Goal: Task Accomplishment & Management: Use online tool/utility

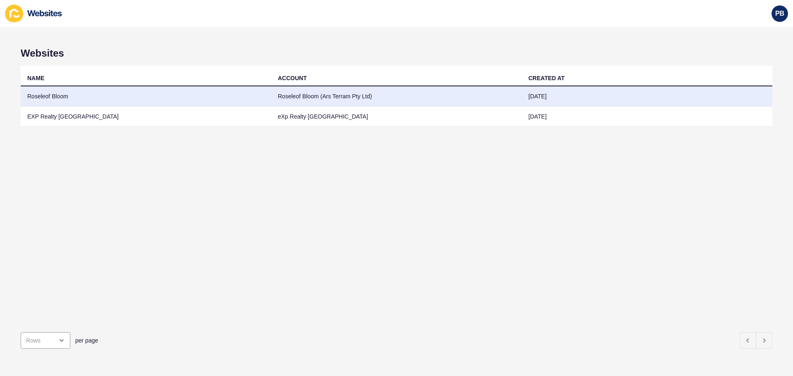
click at [74, 99] on td "Roseleof Bloom" at bounding box center [146, 96] width 251 height 20
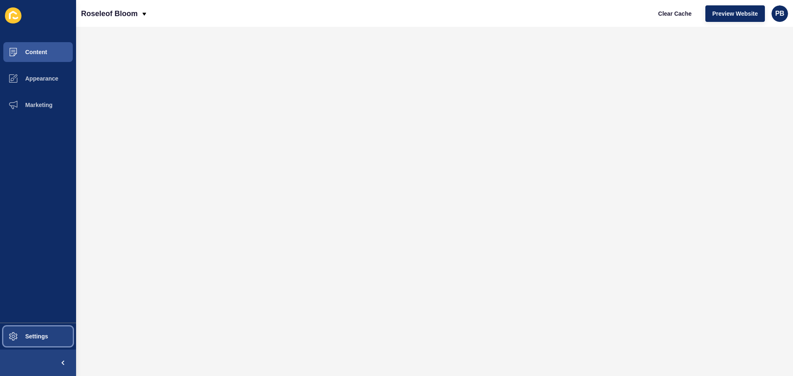
click at [46, 342] on button "Settings" at bounding box center [38, 336] width 76 height 26
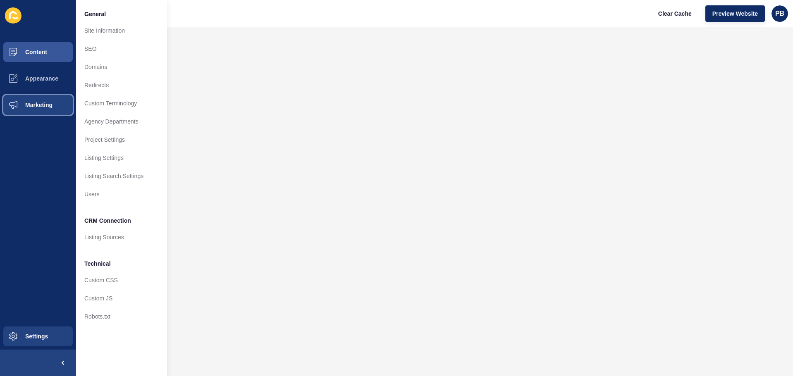
click at [44, 102] on span "Marketing" at bounding box center [26, 105] width 54 height 7
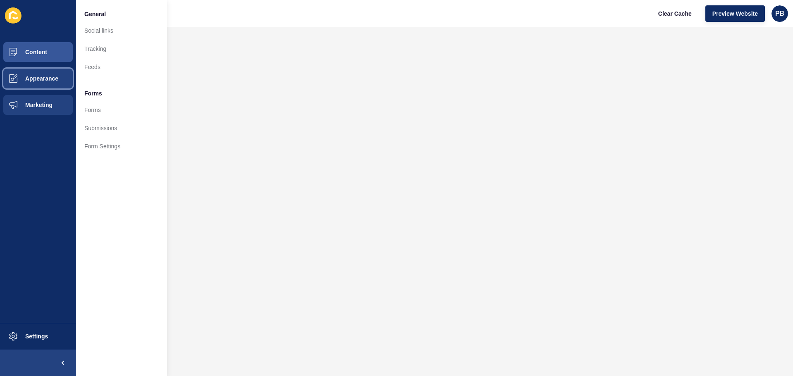
click at [48, 79] on span "Appearance" at bounding box center [29, 78] width 60 height 7
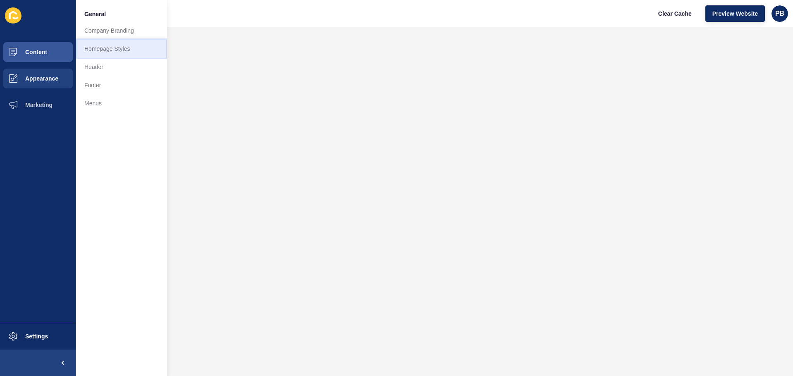
click at [123, 51] on link "Homepage Styles" at bounding box center [121, 49] width 91 height 18
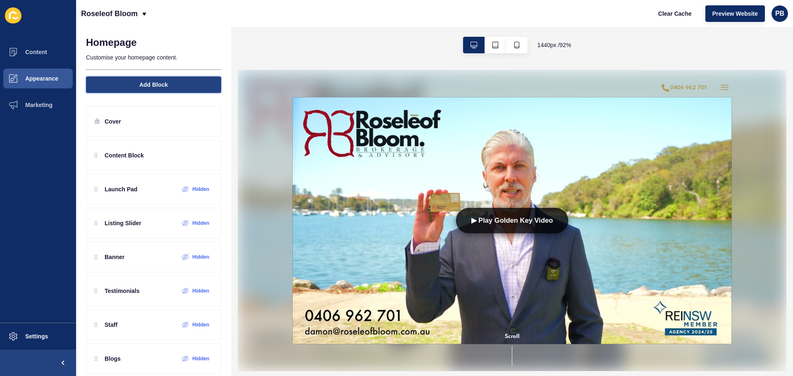
click at [157, 89] on span "Add Block" at bounding box center [153, 85] width 29 height 8
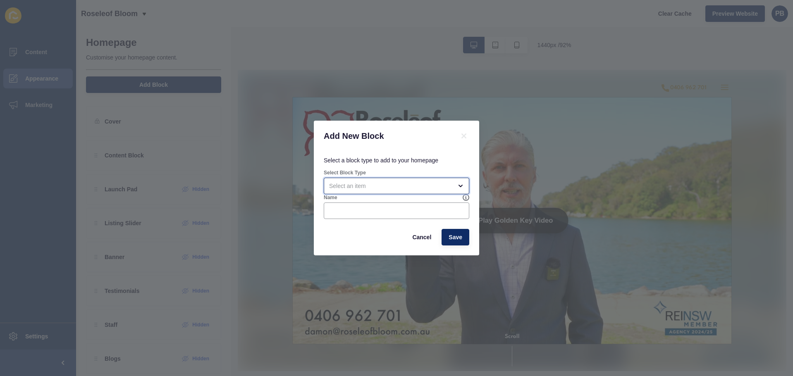
click at [386, 189] on div "open menu" at bounding box center [390, 186] width 123 height 8
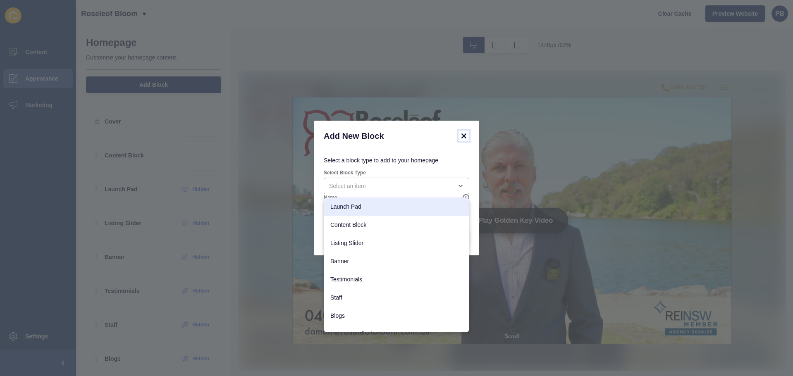
click at [466, 135] on icon at bounding box center [464, 136] width 10 height 10
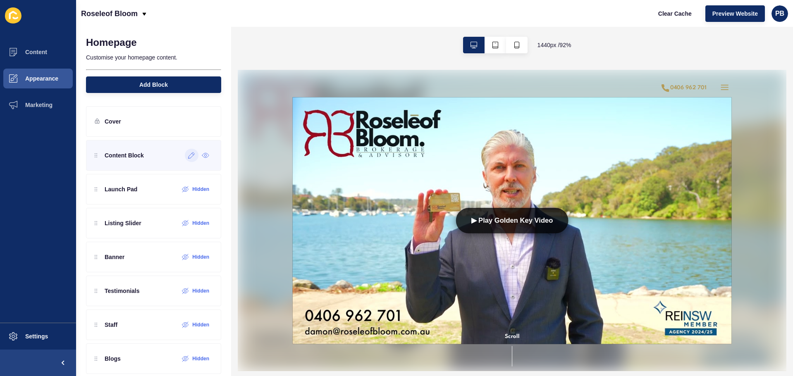
click at [185, 158] on div at bounding box center [192, 155] width 14 height 13
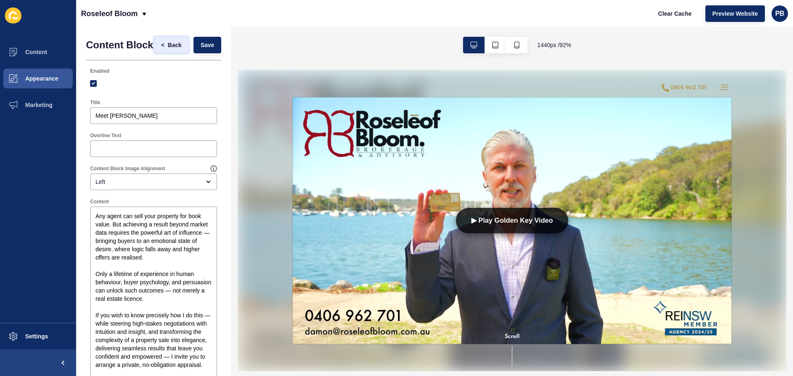
click at [168, 49] on span "Back" at bounding box center [175, 45] width 14 height 8
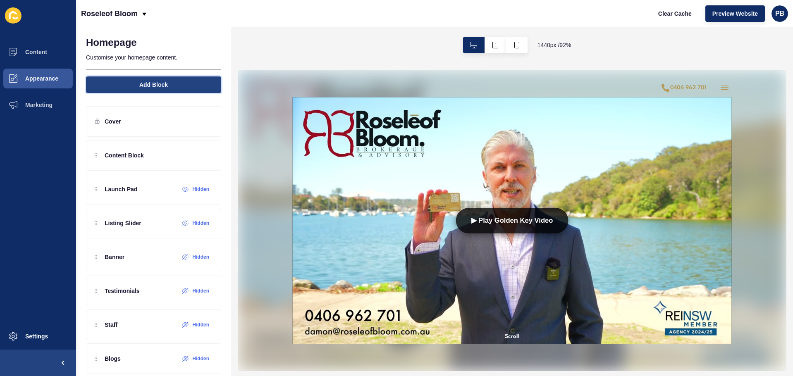
click at [162, 89] on span "Add Block" at bounding box center [153, 85] width 29 height 8
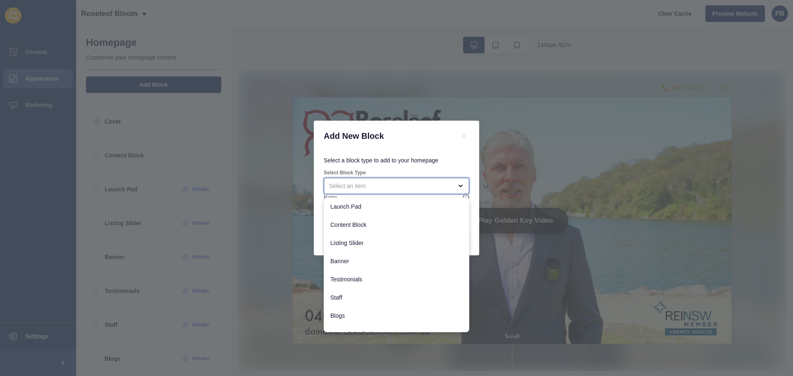
click at [403, 185] on div "close menu" at bounding box center [390, 186] width 123 height 8
click at [363, 219] on div "Content Block" at bounding box center [397, 225] width 146 height 18
type input "Content Block"
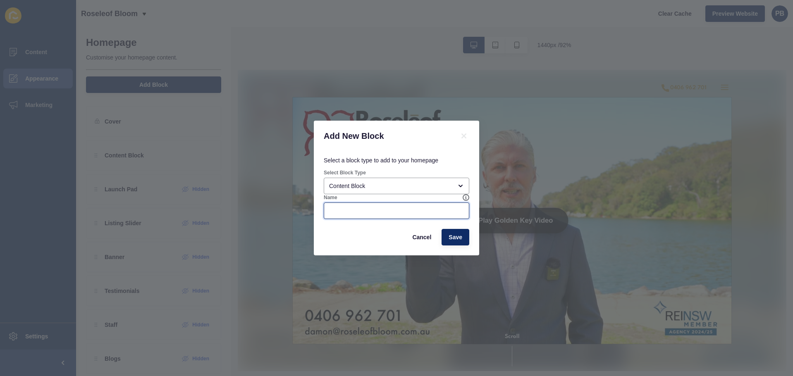
click at [413, 213] on input "Name" at bounding box center [396, 211] width 135 height 8
type input "Video"
click at [456, 238] on span "Save" at bounding box center [456, 237] width 14 height 8
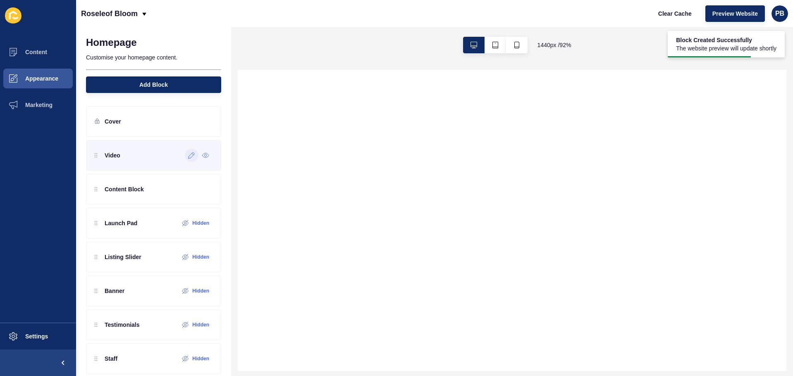
click at [188, 159] on div at bounding box center [192, 155] width 14 height 13
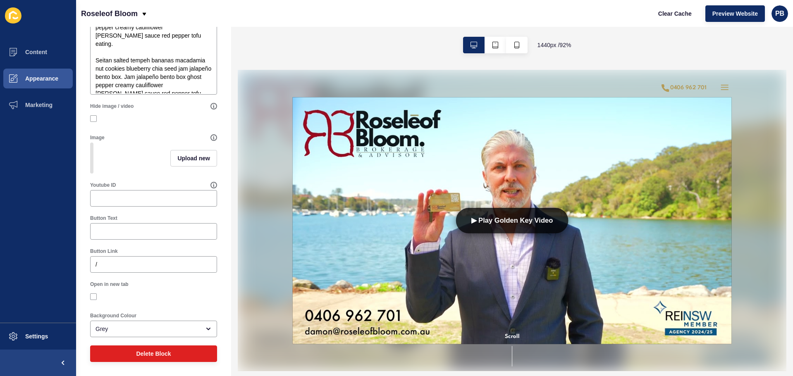
scroll to position [220, 0]
click at [137, 197] on input "Youtube ID" at bounding box center [154, 198] width 116 height 8
paste input "4lA-CJDHXw8"
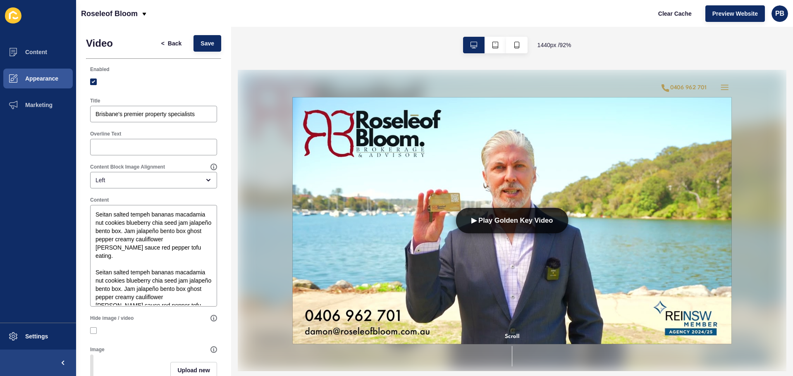
scroll to position [0, 0]
click at [201, 43] on span "Save" at bounding box center [208, 45] width 14 height 8
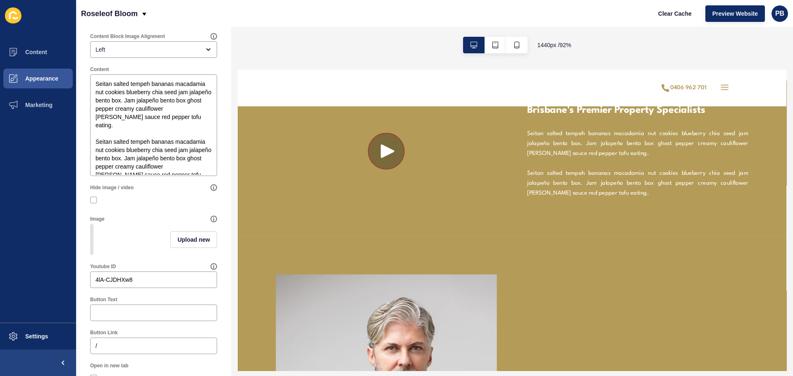
scroll to position [207, 0]
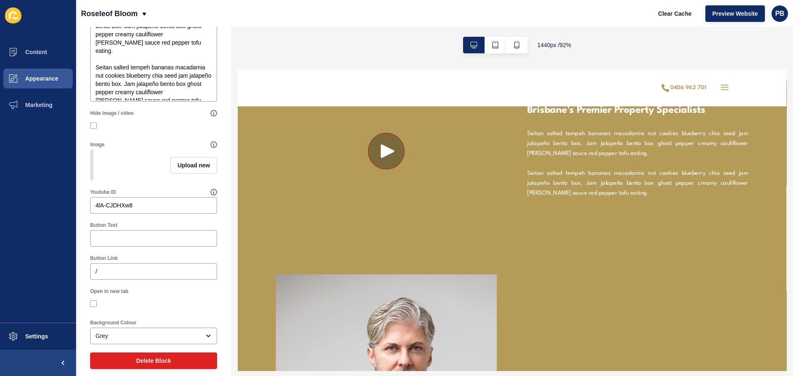
click at [402, 153] on circle at bounding box center [398, 158] width 39 height 39
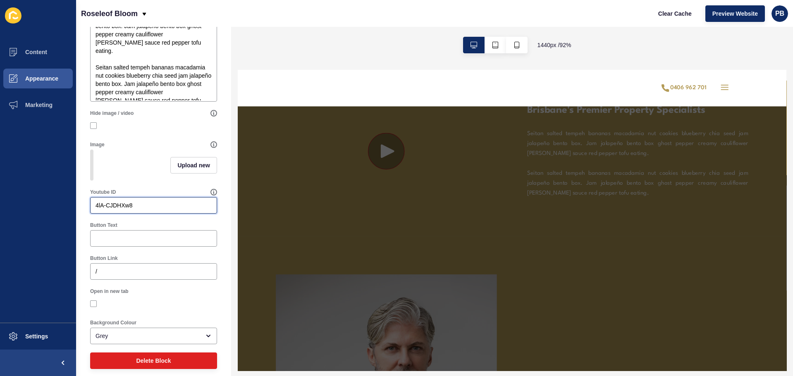
click at [161, 210] on input "4lA-CJDHXw8" at bounding box center [154, 205] width 116 height 8
paste input "JVWFHuiYcy4"
type input "JVWFHuiYcy4"
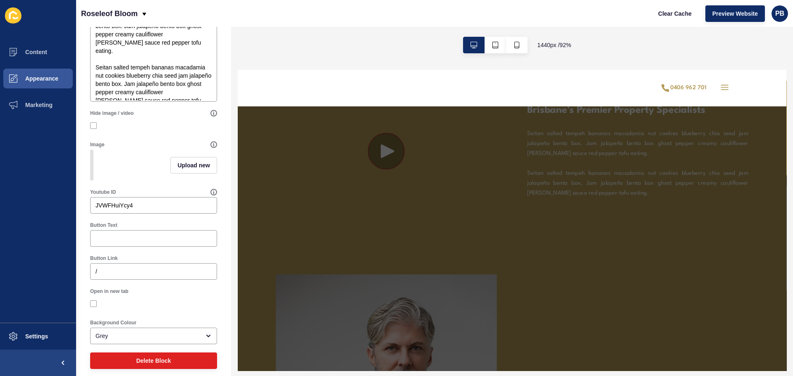
click at [153, 178] on div "Upload new" at bounding box center [153, 165] width 127 height 31
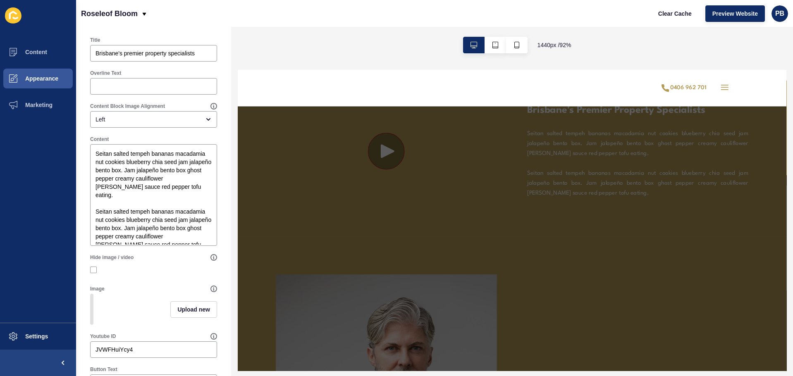
scroll to position [0, 0]
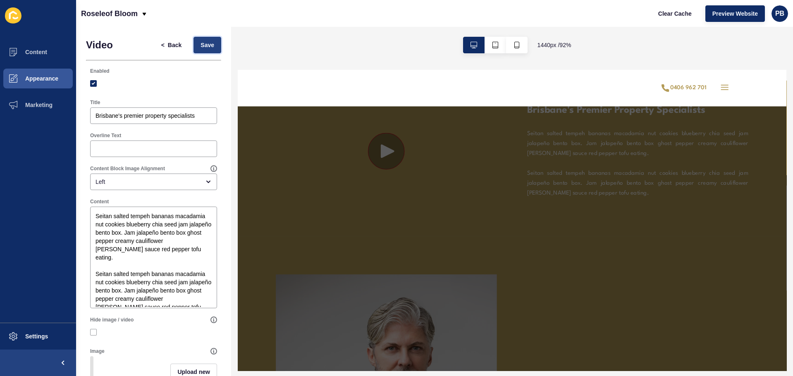
click at [201, 48] on span "Save" at bounding box center [208, 45] width 14 height 8
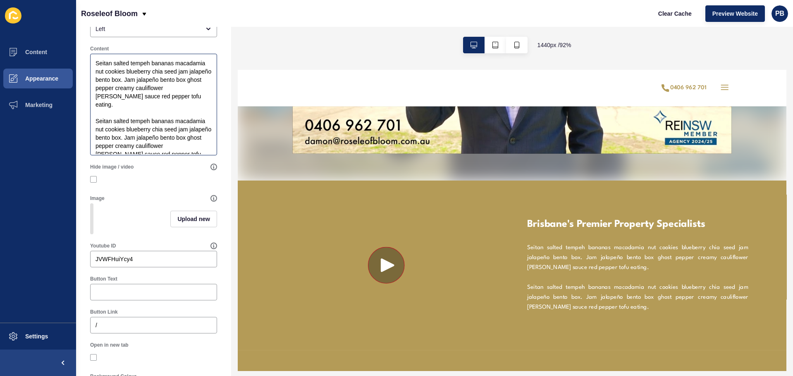
scroll to position [165, 0]
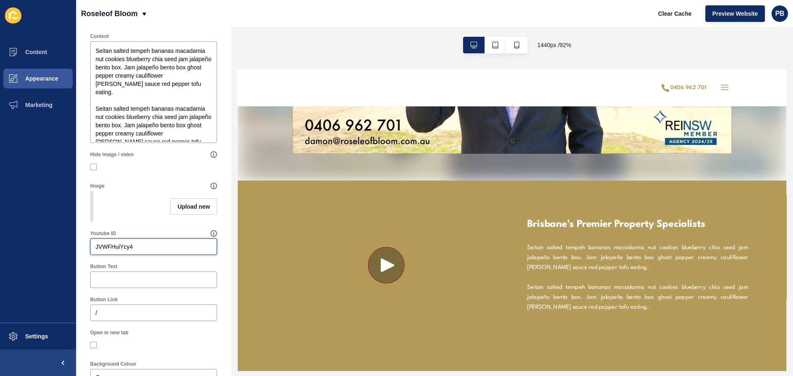
click at [138, 251] on input "JVWFHuiYcy4" at bounding box center [154, 247] width 116 height 8
click at [213, 235] on icon at bounding box center [213, 233] width 0 height 3
click at [136, 251] on input "JVWFHuiYcy4" at bounding box center [154, 247] width 116 height 8
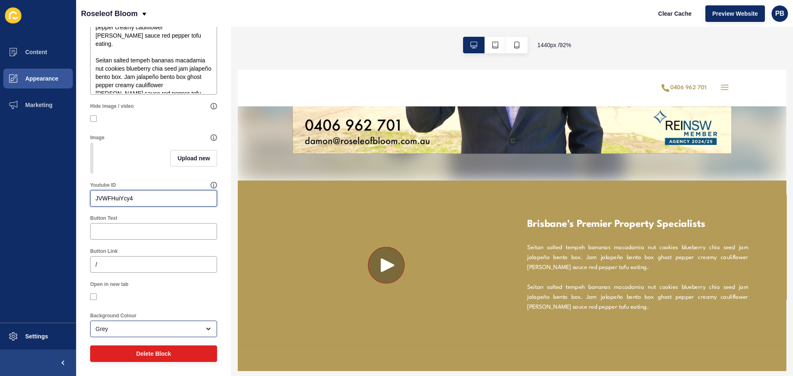
scroll to position [220, 0]
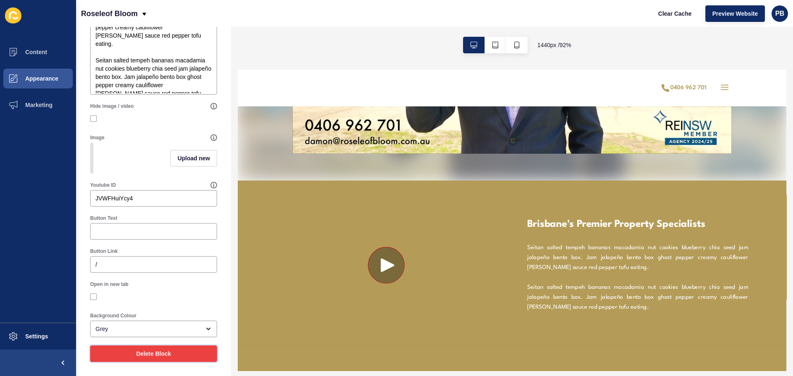
click at [143, 353] on span "Delete Block" at bounding box center [153, 354] width 35 height 8
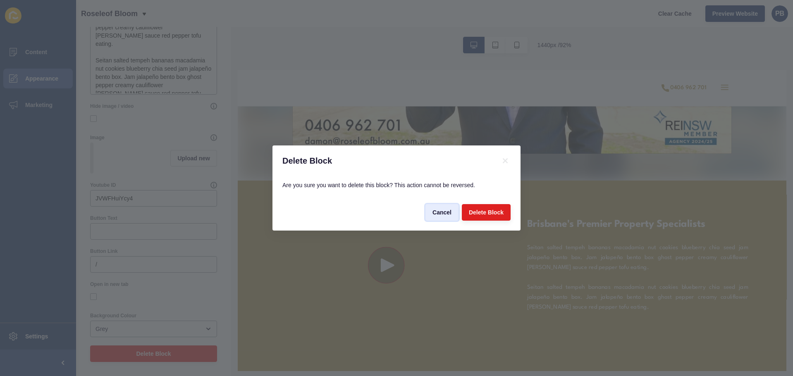
drag, startPoint x: 443, startPoint y: 216, endPoint x: 24, endPoint y: 168, distance: 422.2
click at [443, 216] on span "Cancel" at bounding box center [442, 212] width 19 height 8
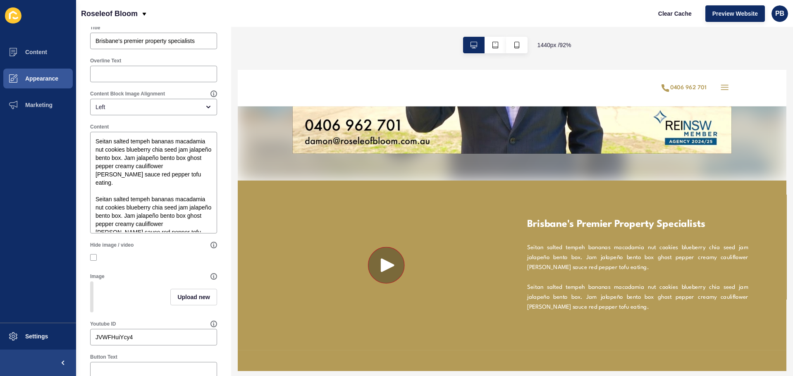
scroll to position [0, 0]
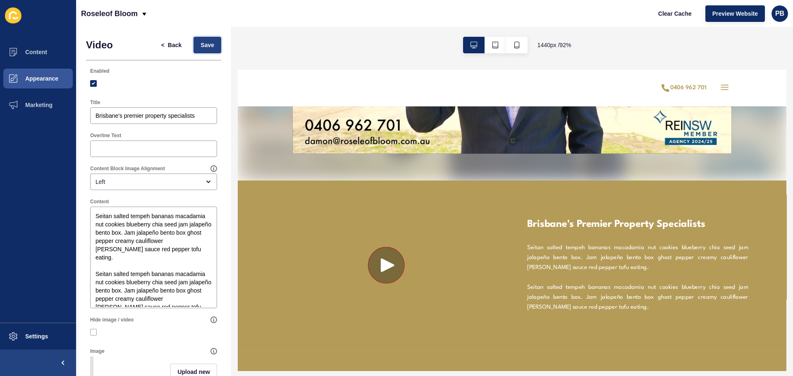
click at [203, 51] on button "Save" at bounding box center [208, 45] width 28 height 17
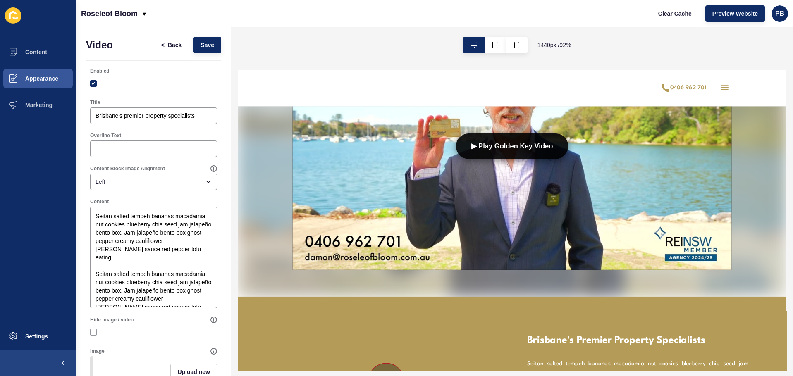
scroll to position [207, 0]
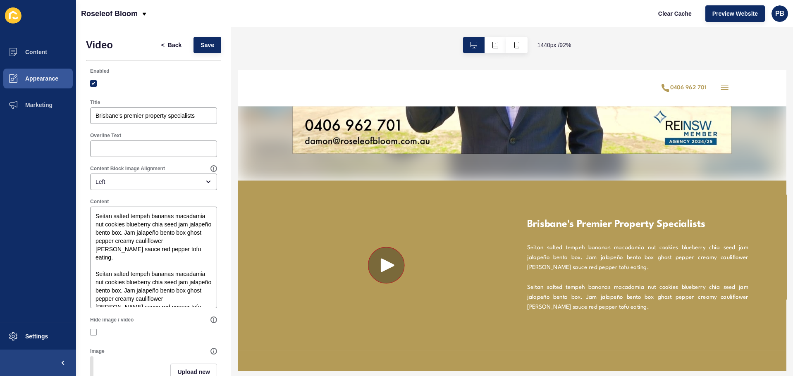
click at [389, 283] on circle at bounding box center [398, 282] width 39 height 39
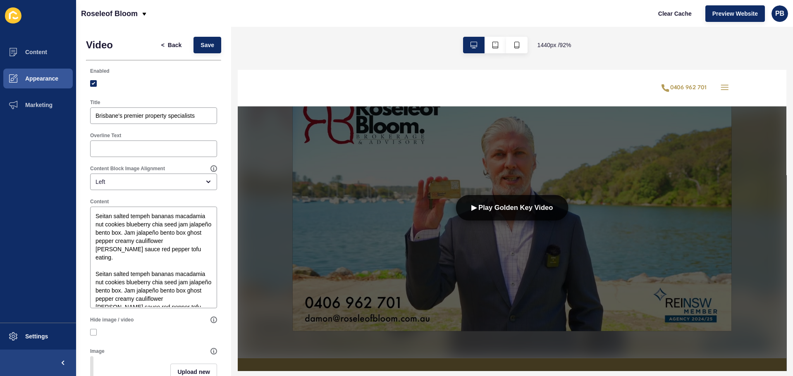
scroll to position [0, 0]
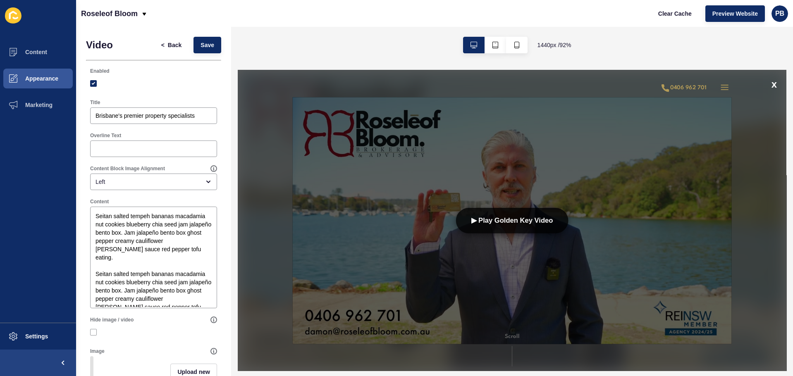
click at [793, 257] on div "x" at bounding box center [536, 233] width 596 height 327
click at [793, 88] on div "Home Previous Sales Privacy Policy" at bounding box center [536, 90] width 596 height 40
click at [793, 84] on div "Home Previous Sales Privacy Policy" at bounding box center [536, 90] width 596 height 40
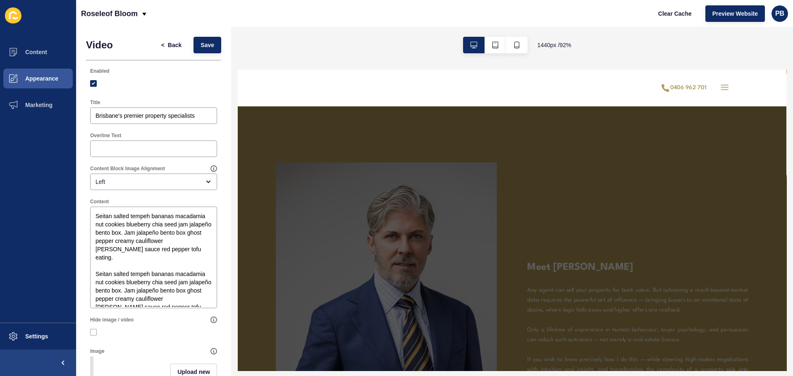
scroll to position [455, 0]
click at [37, 55] on span "Content" at bounding box center [23, 52] width 48 height 7
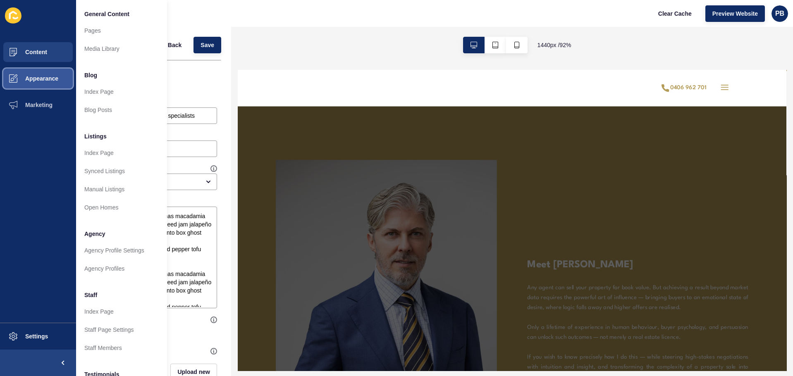
click at [53, 79] on span "Appearance" at bounding box center [29, 78] width 60 height 7
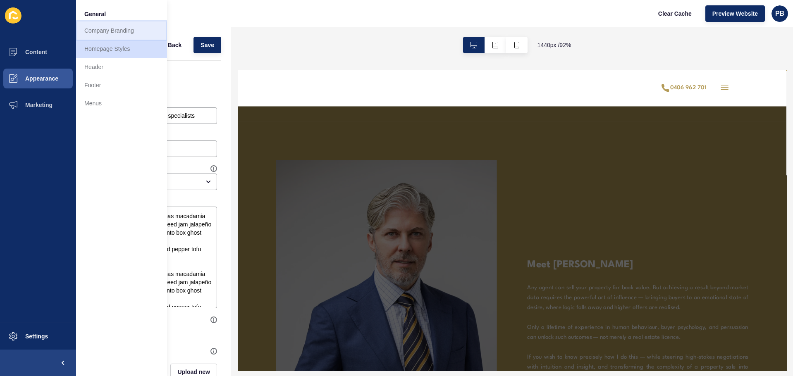
click at [113, 30] on link "Company Branding" at bounding box center [121, 31] width 91 height 18
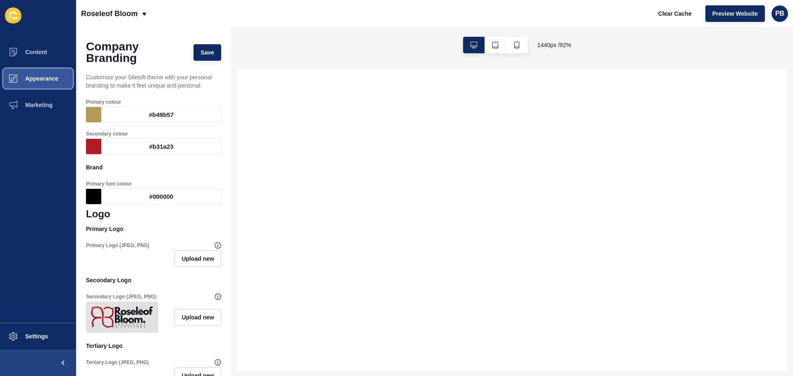
click at [44, 82] on button "Appearance" at bounding box center [38, 78] width 76 height 26
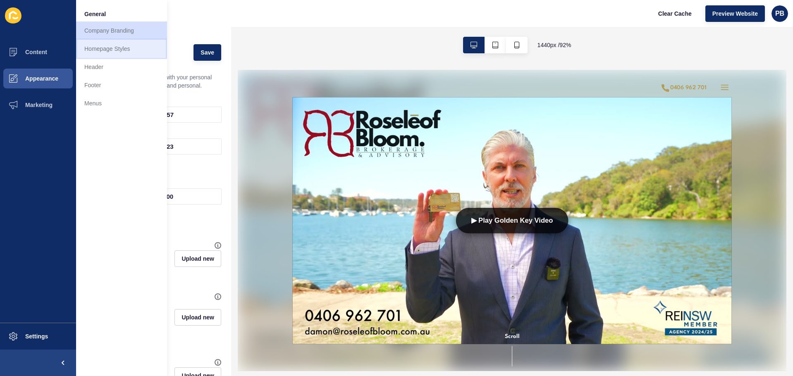
click at [116, 49] on link "Homepage Styles" at bounding box center [121, 49] width 91 height 18
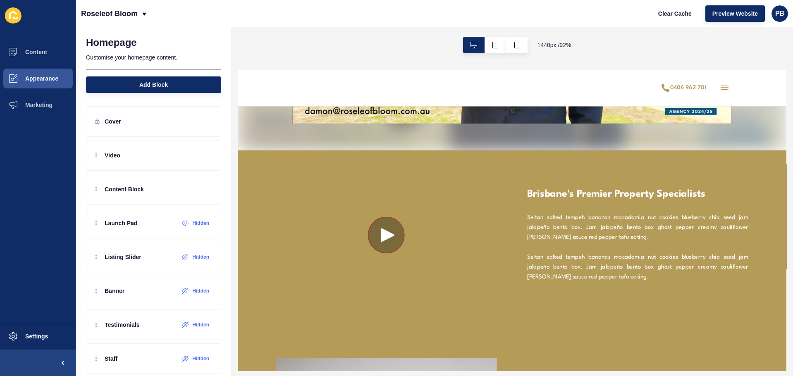
scroll to position [248, 0]
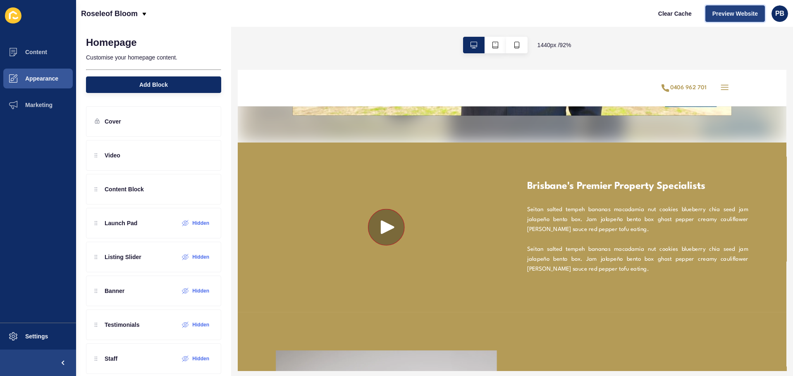
click at [739, 10] on span "Preview Website" at bounding box center [736, 14] width 46 height 8
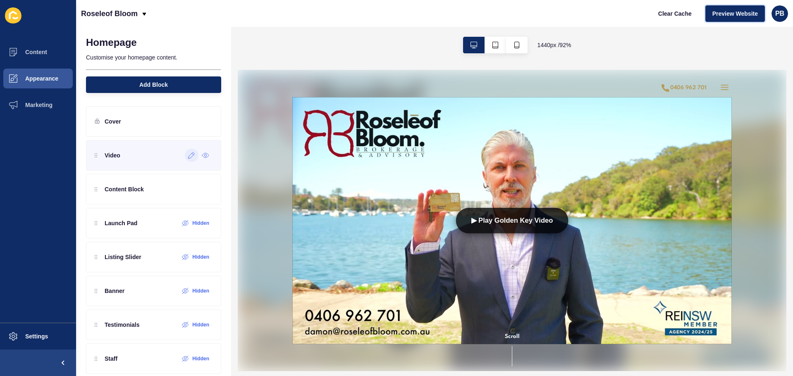
click at [188, 156] on icon at bounding box center [191, 155] width 7 height 7
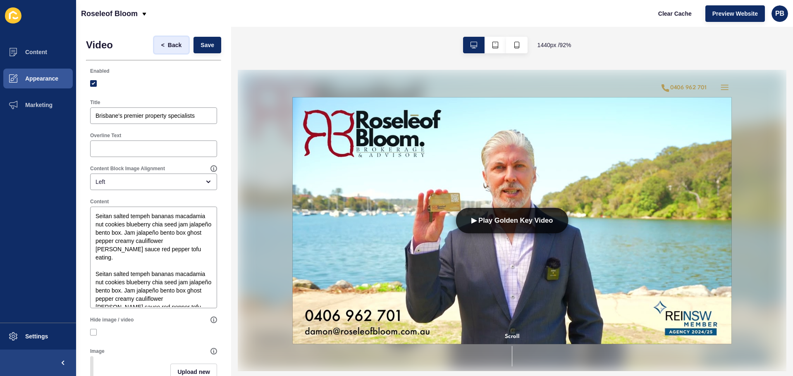
click at [168, 42] on span "Back" at bounding box center [175, 45] width 14 height 8
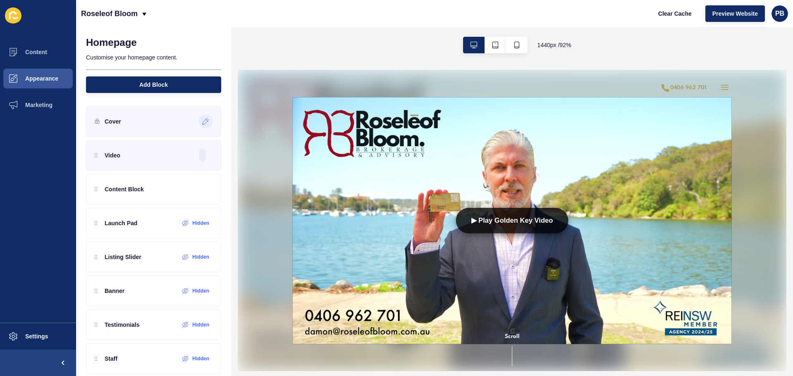
click at [202, 126] on div at bounding box center [206, 121] width 14 height 13
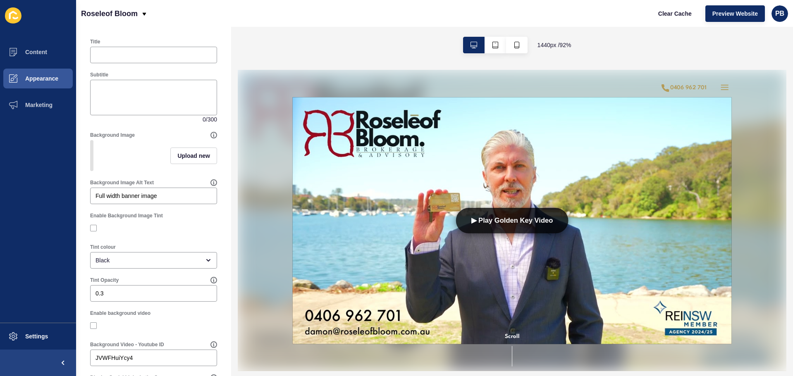
scroll to position [83, 0]
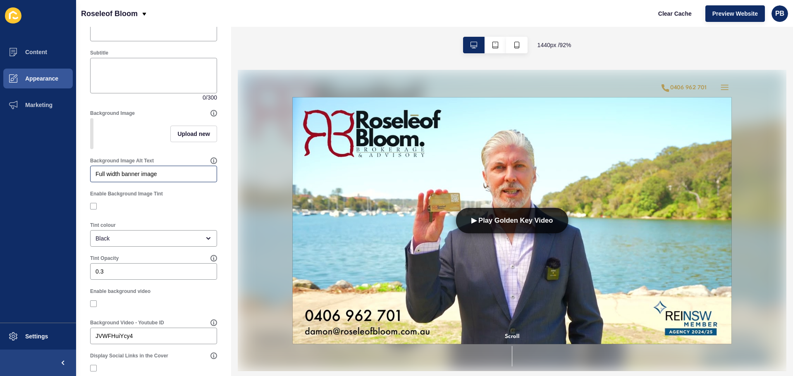
click at [165, 172] on div "Full width banner image" at bounding box center [153, 174] width 127 height 17
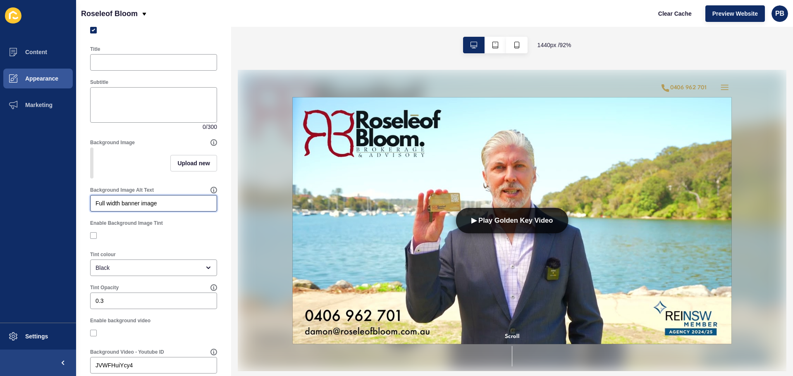
scroll to position [0, 0]
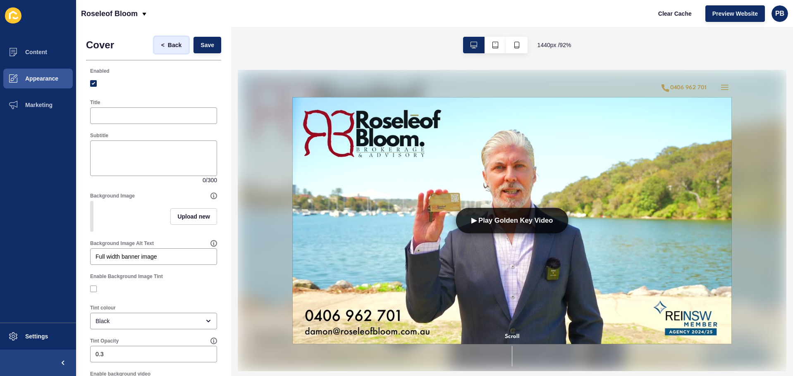
click at [168, 45] on span "Back" at bounding box center [175, 45] width 14 height 8
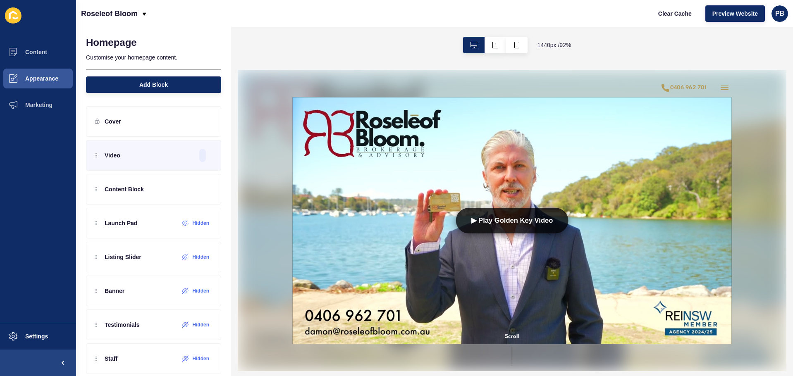
click at [383, 53] on div "1440 px / 92 %" at bounding box center [512, 45] width 562 height 36
